Goal: Check status

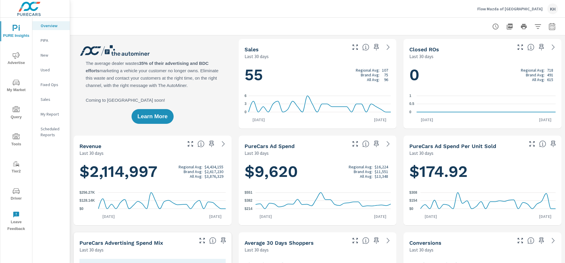
click at [19, 82] on icon "nav menu" at bounding box center [16, 82] width 7 height 7
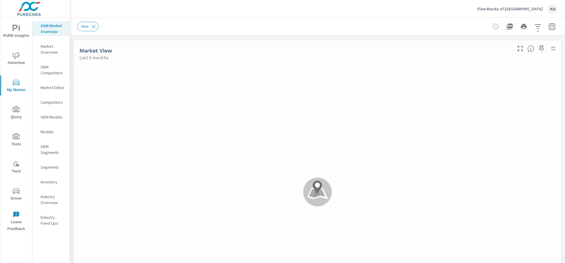
click at [15, 60] on span "Advertise" at bounding box center [16, 59] width 28 height 14
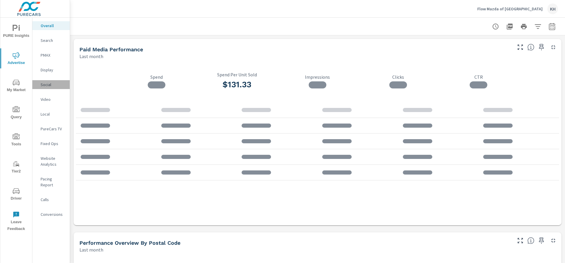
click at [45, 88] on div "Social" at bounding box center [50, 84] width 37 height 9
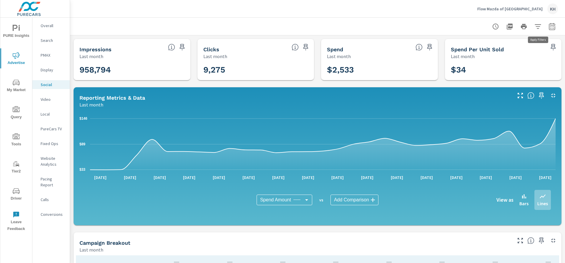
click at [539, 30] on button "button" at bounding box center [538, 27] width 12 height 12
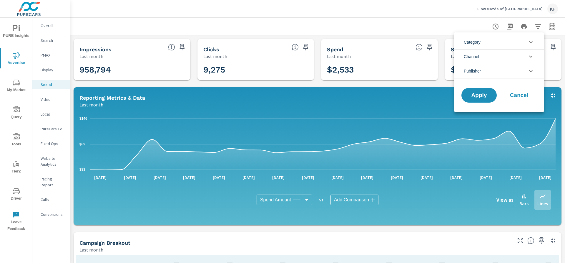
drag, startPoint x: 555, startPoint y: 27, endPoint x: 552, endPoint y: 27, distance: 3.3
click at [555, 27] on div at bounding box center [282, 131] width 565 height 263
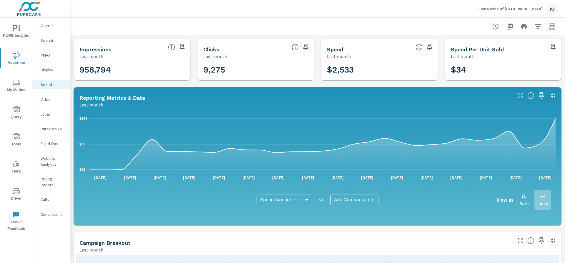
click at [552, 28] on div "Category General Channel Social Publisher Facebook Apply Cancel" at bounding box center [282, 131] width 565 height 263
click at [550, 28] on icon "button" at bounding box center [552, 26] width 7 height 7
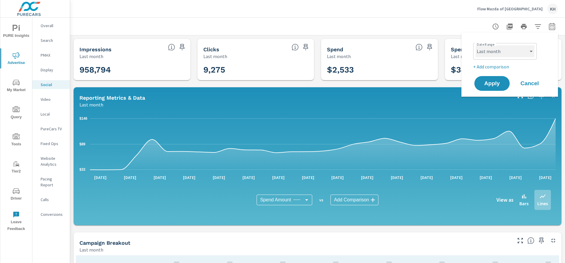
click at [533, 51] on select "Custom [DATE] Last week Last 7 days Last 14 days Last 30 days Last 45 days Last…" at bounding box center [505, 51] width 59 height 12
click at [476, 45] on select "Custom [DATE] Last week Last 7 days Last 14 days Last 30 days Last 45 days Last…" at bounding box center [505, 51] width 59 height 12
select select "Month to date"
click at [504, 88] on button "Apply" at bounding box center [492, 83] width 36 height 15
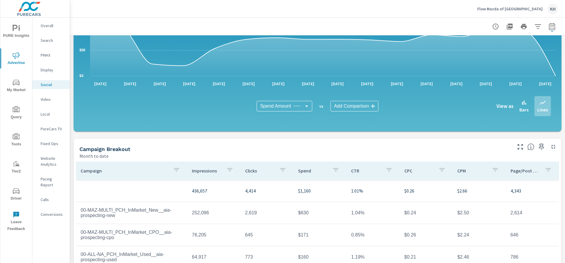
scroll to position [159, 0]
